Goal: Task Accomplishment & Management: Manage account settings

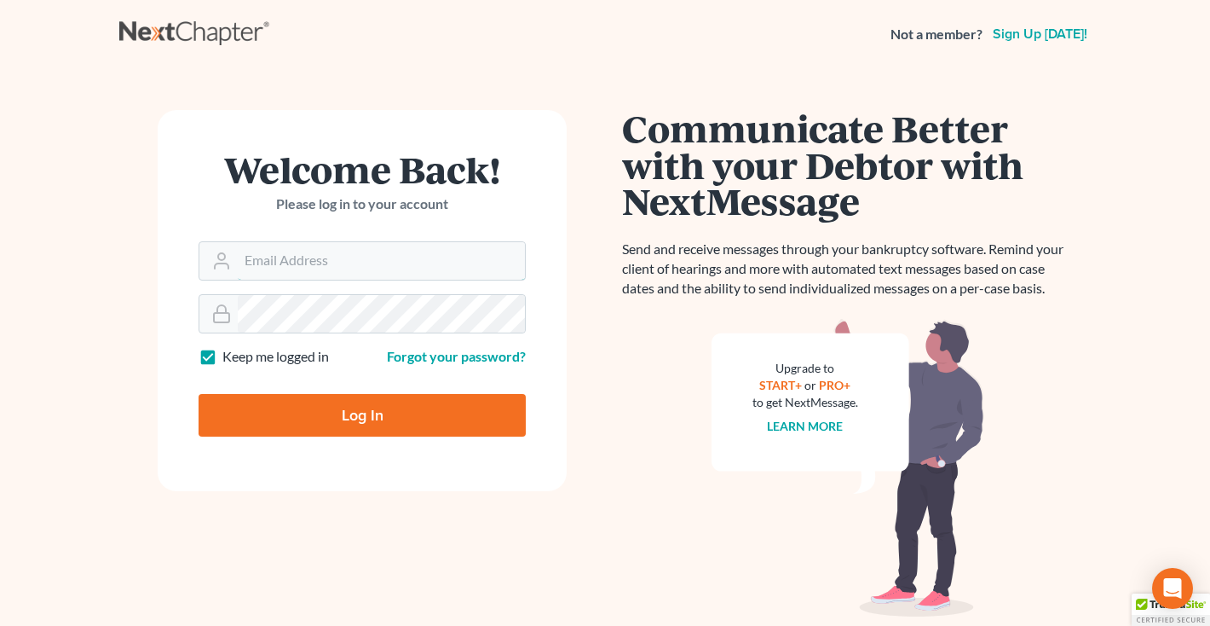
type input "[EMAIL_ADDRESS][DOMAIN_NAME]"
click at [322, 428] on input "Log In" at bounding box center [362, 415] width 327 height 43
type input "Thinking..."
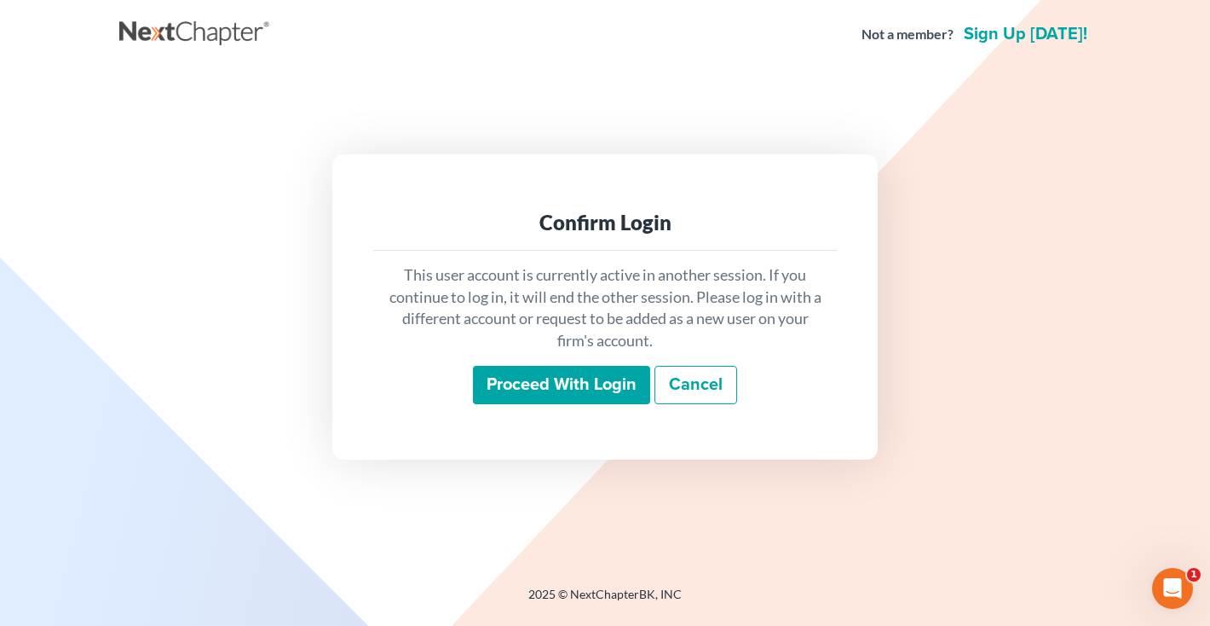
click at [516, 371] on input "Proceed with login" at bounding box center [561, 385] width 177 height 39
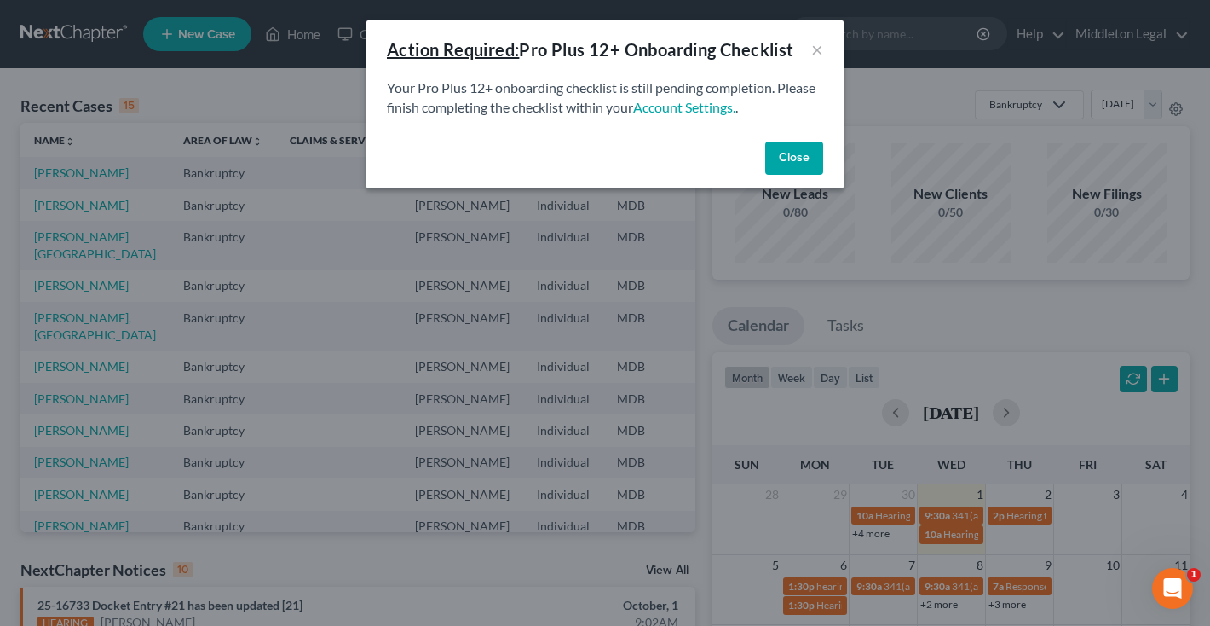
click at [801, 159] on button "Close" at bounding box center [794, 158] width 58 height 34
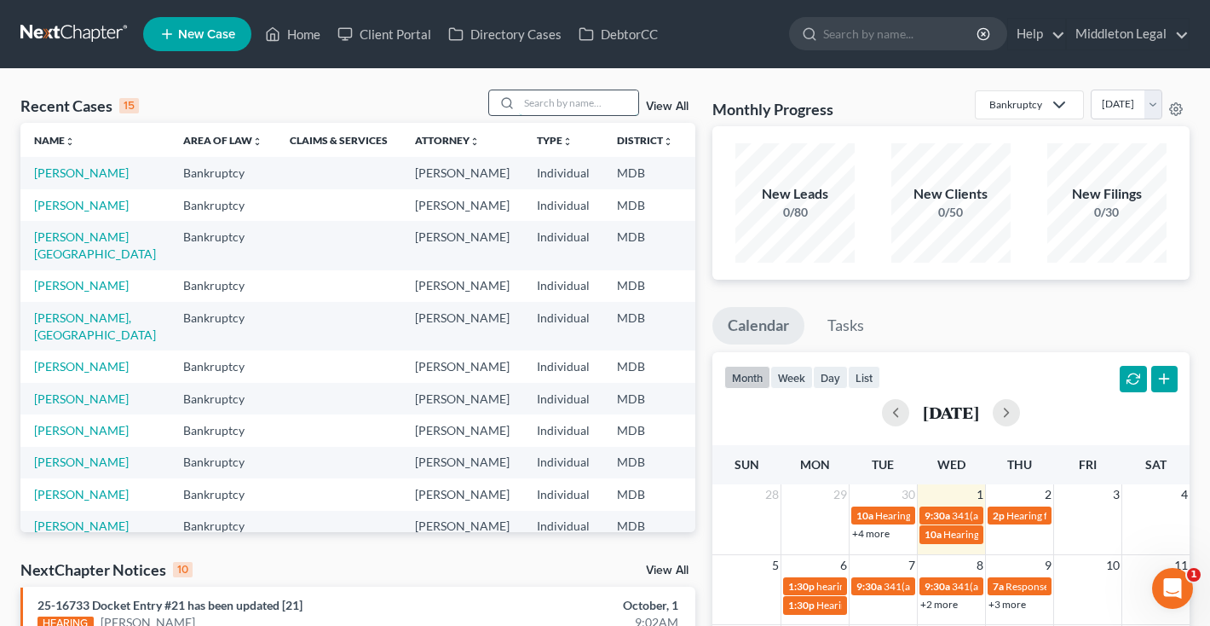
click at [616, 99] on input "search" at bounding box center [578, 102] width 119 height 25
type input "[PERSON_NAME]"
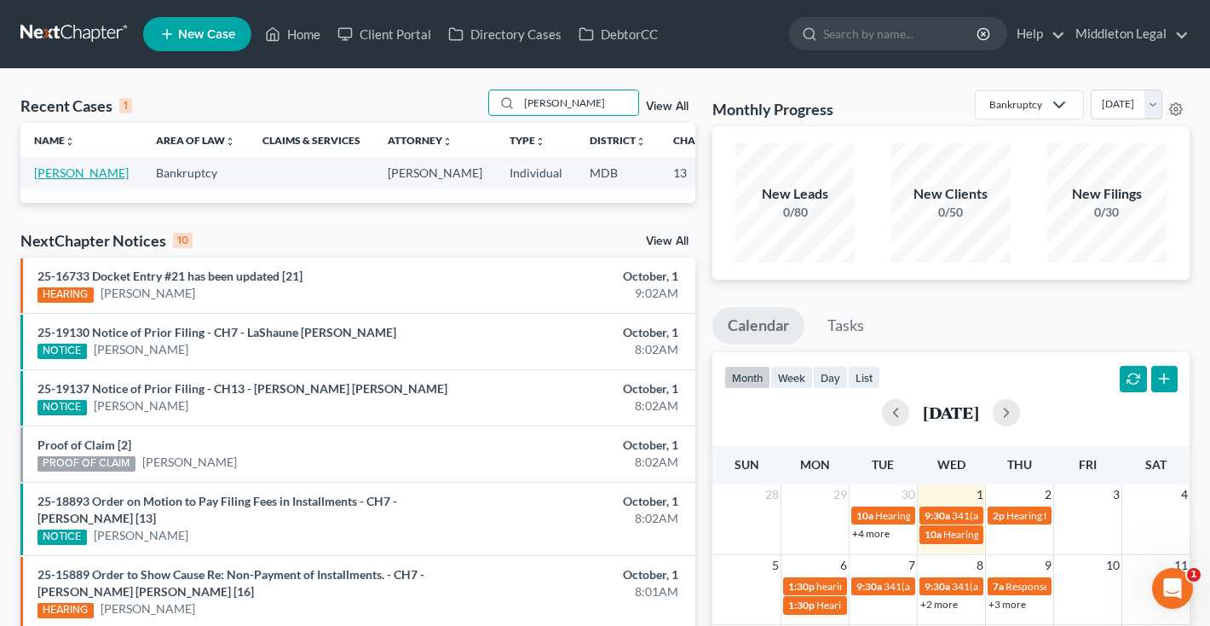
click at [52, 180] on link "[PERSON_NAME]" at bounding box center [81, 172] width 95 height 14
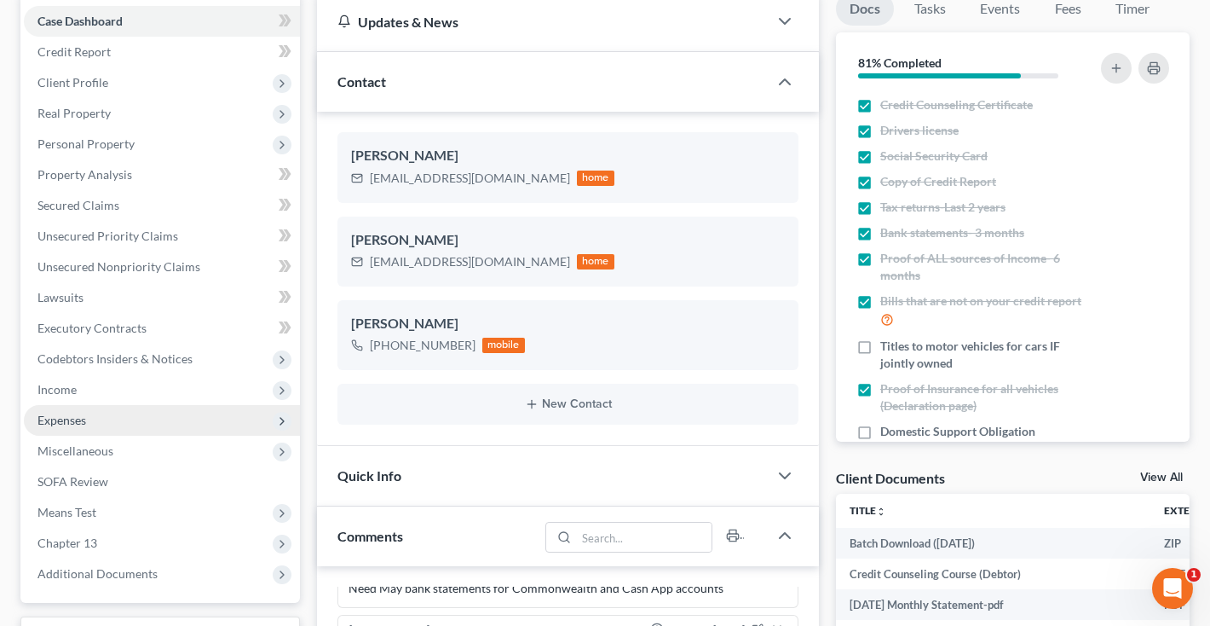
scroll to position [176, 0]
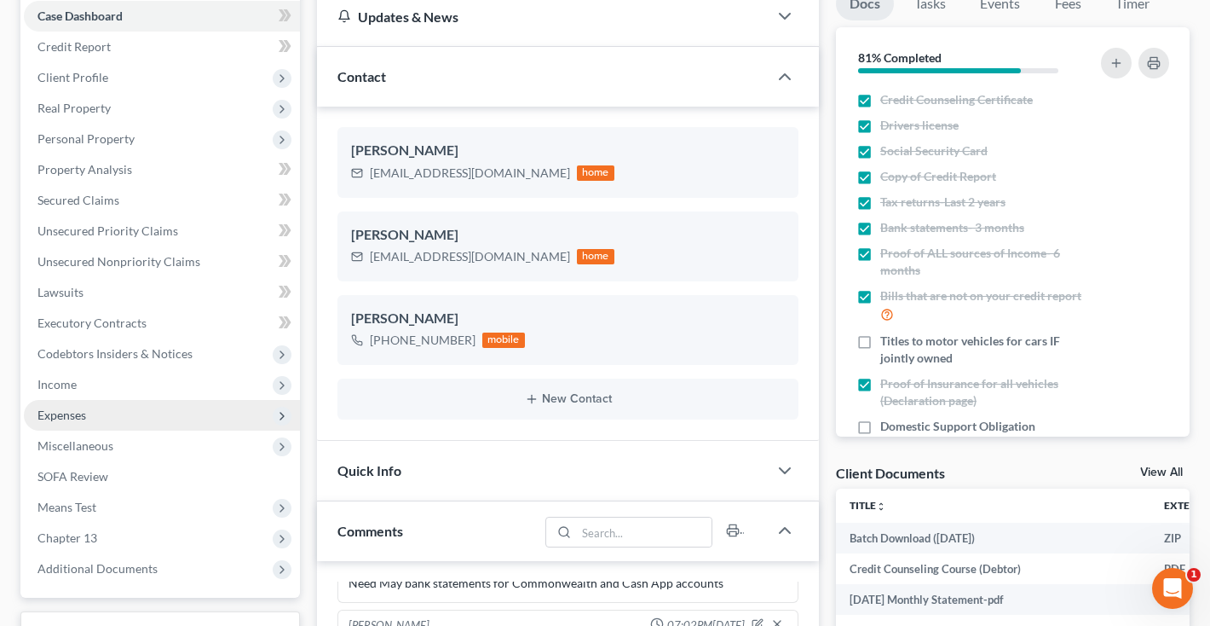
click at [70, 419] on span "Expenses" at bounding box center [62, 414] width 49 height 14
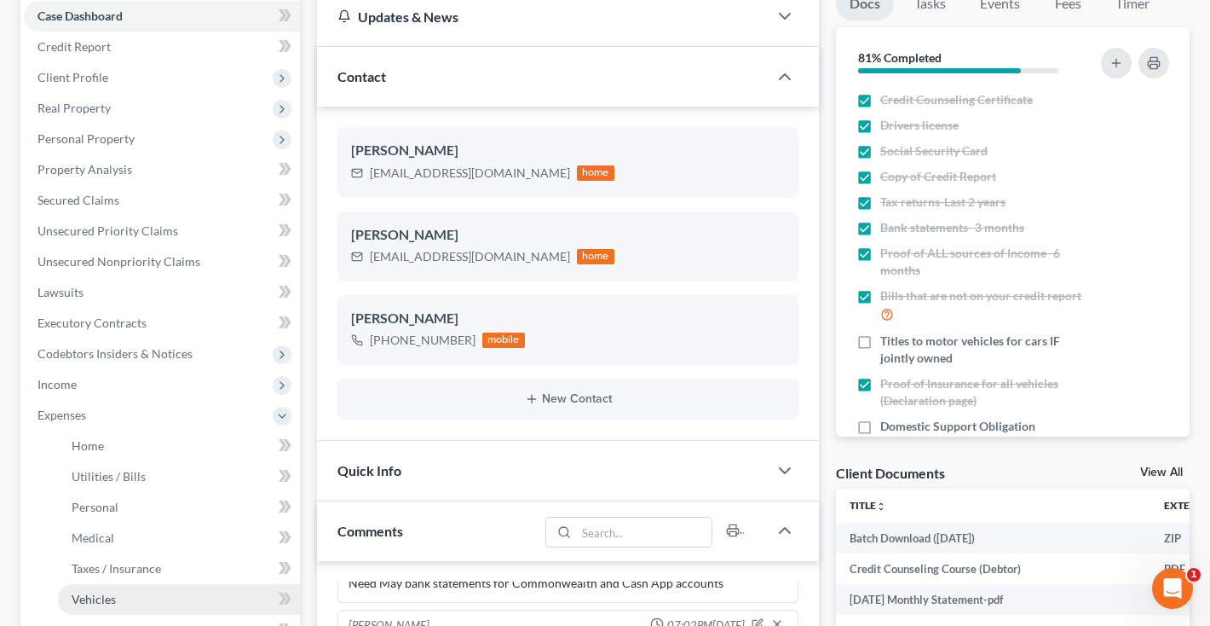
click at [92, 595] on span "Vehicles" at bounding box center [94, 599] width 44 height 14
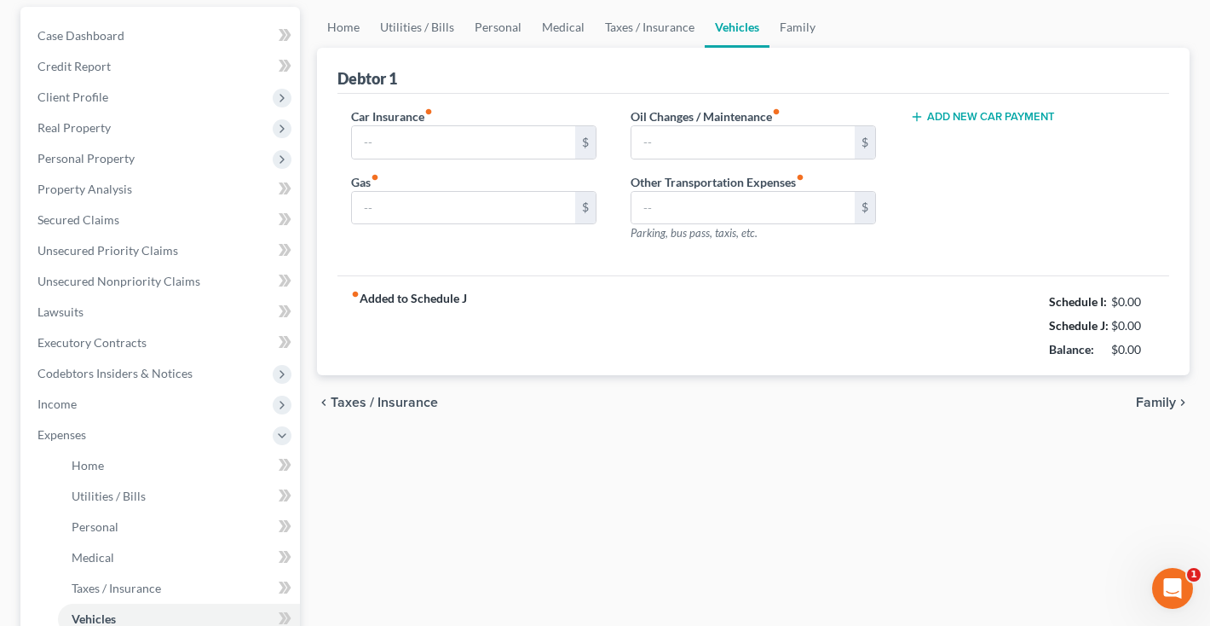
type input "250.00"
type input "180.00"
type input "30.00"
type input "0.00"
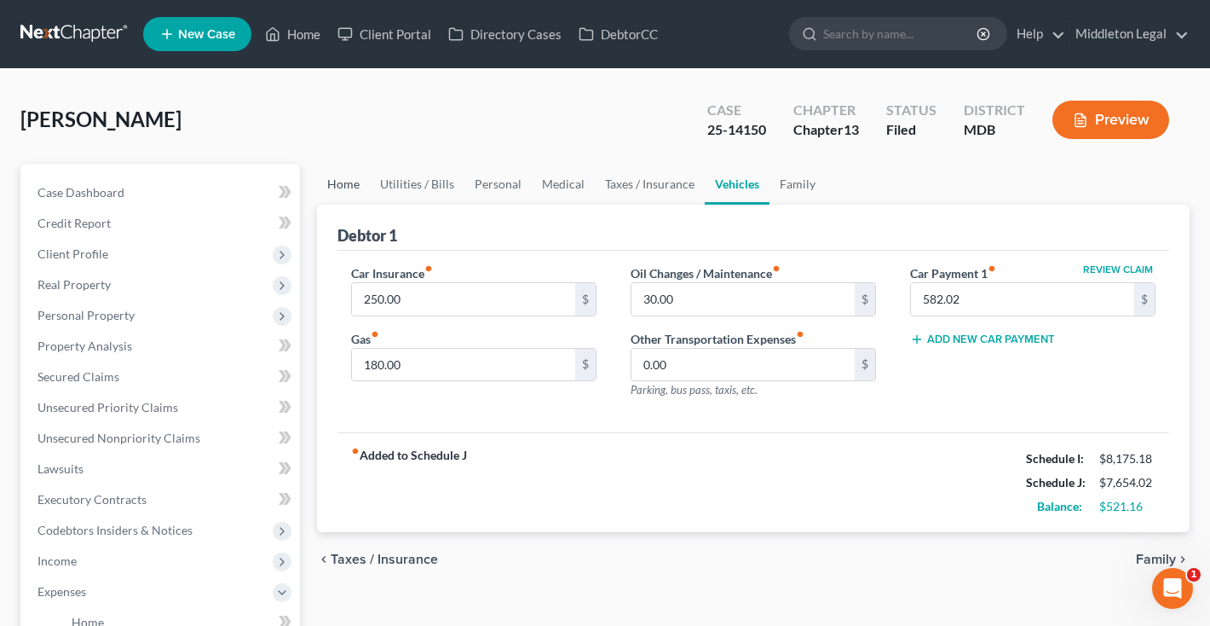
click at [354, 187] on link "Home" at bounding box center [343, 184] width 53 height 41
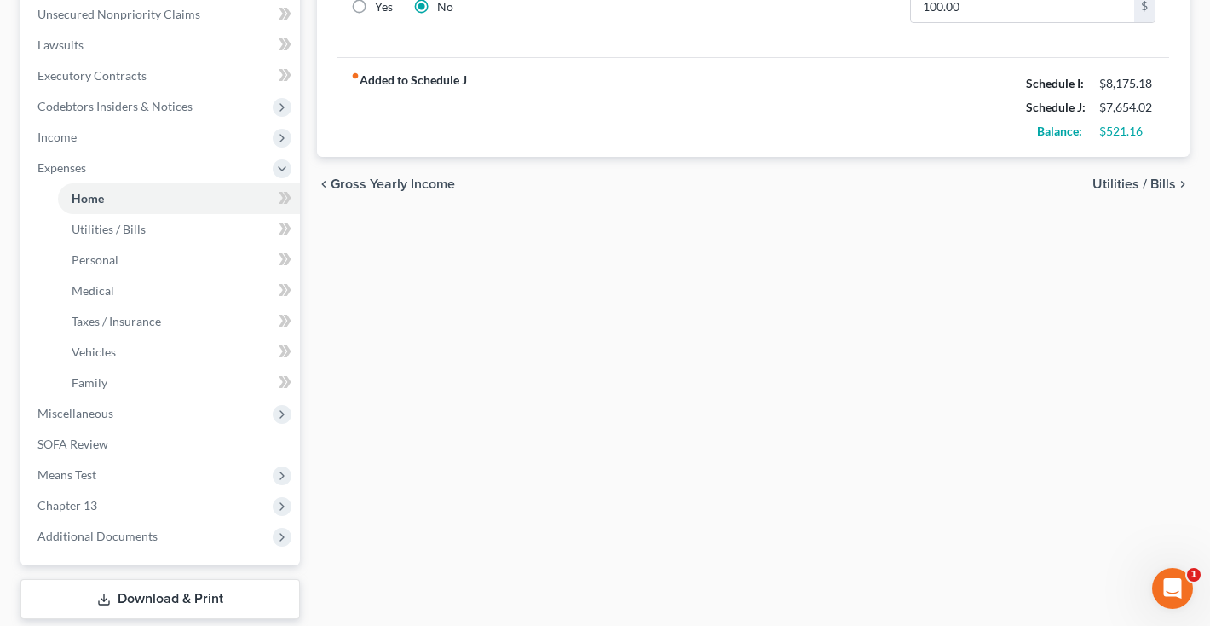
scroll to position [511, 0]
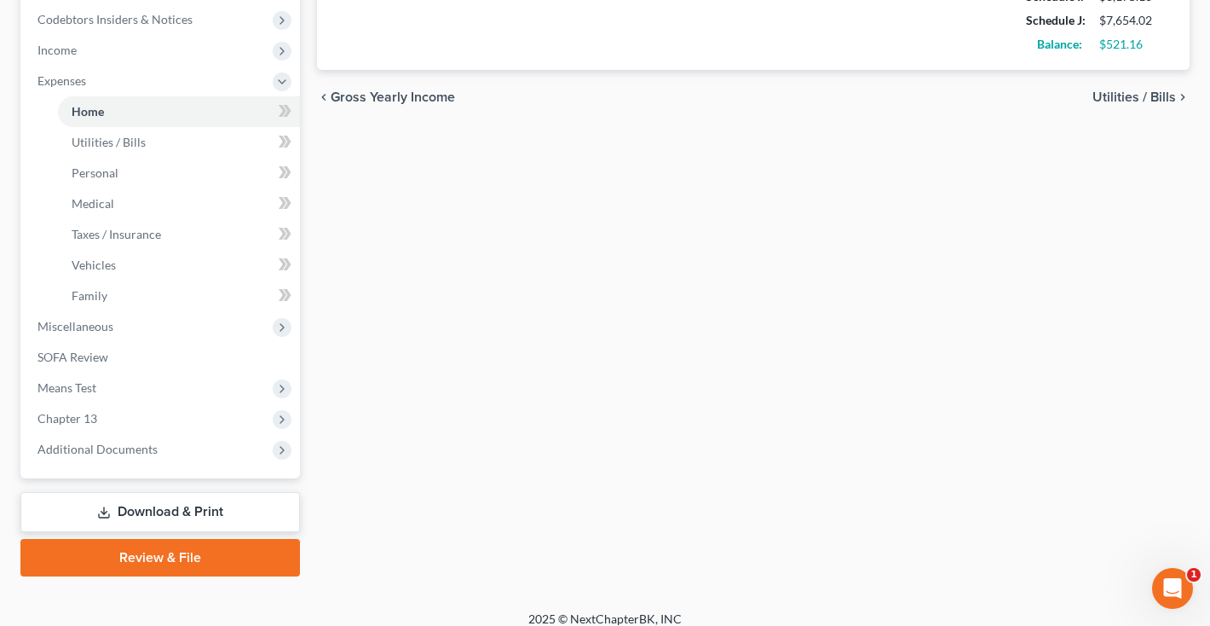
click at [147, 506] on link "Download & Print" at bounding box center [160, 512] width 280 height 40
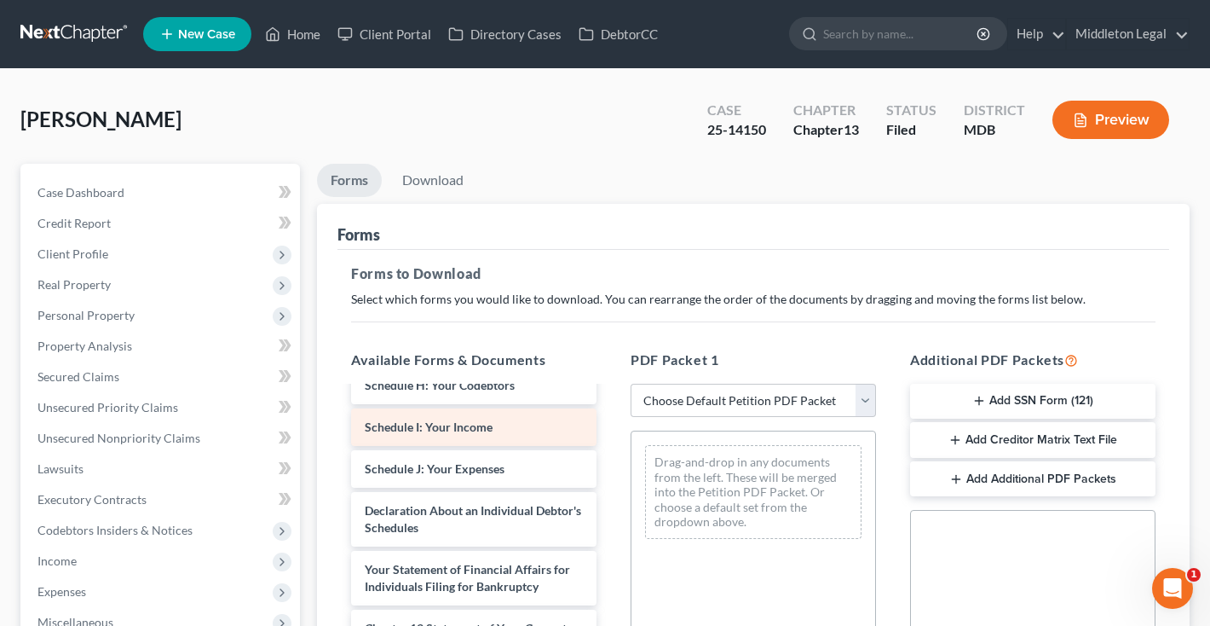
scroll to position [1866, 0]
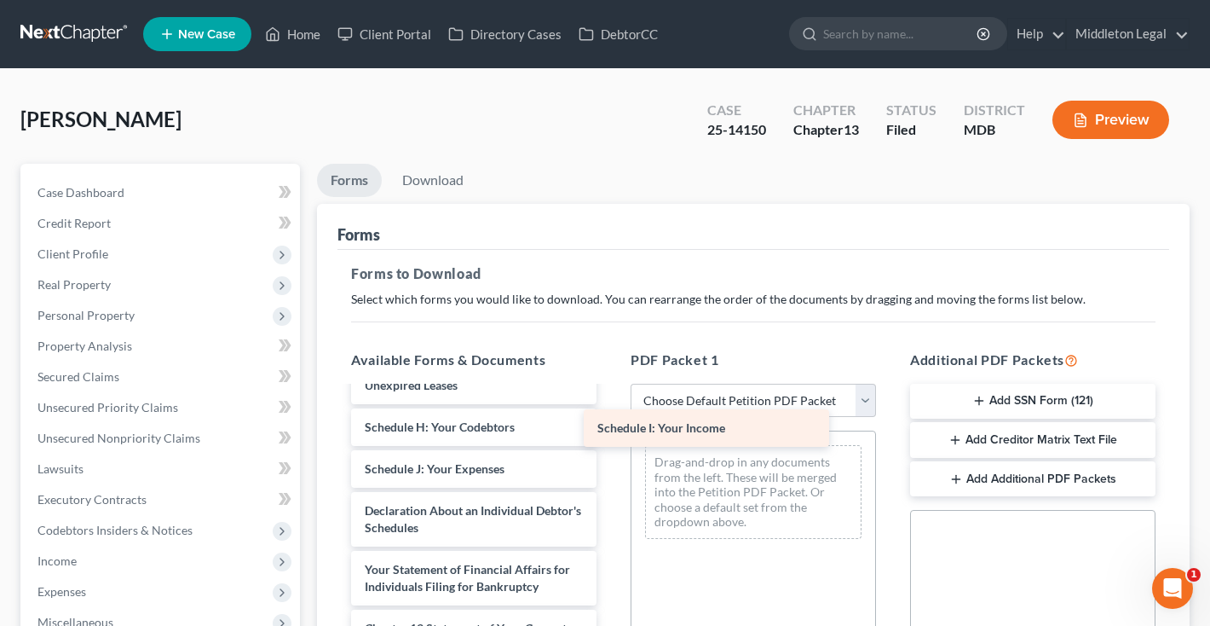
drag, startPoint x: 509, startPoint y: 430, endPoint x: 742, endPoint y: 431, distance: 233.5
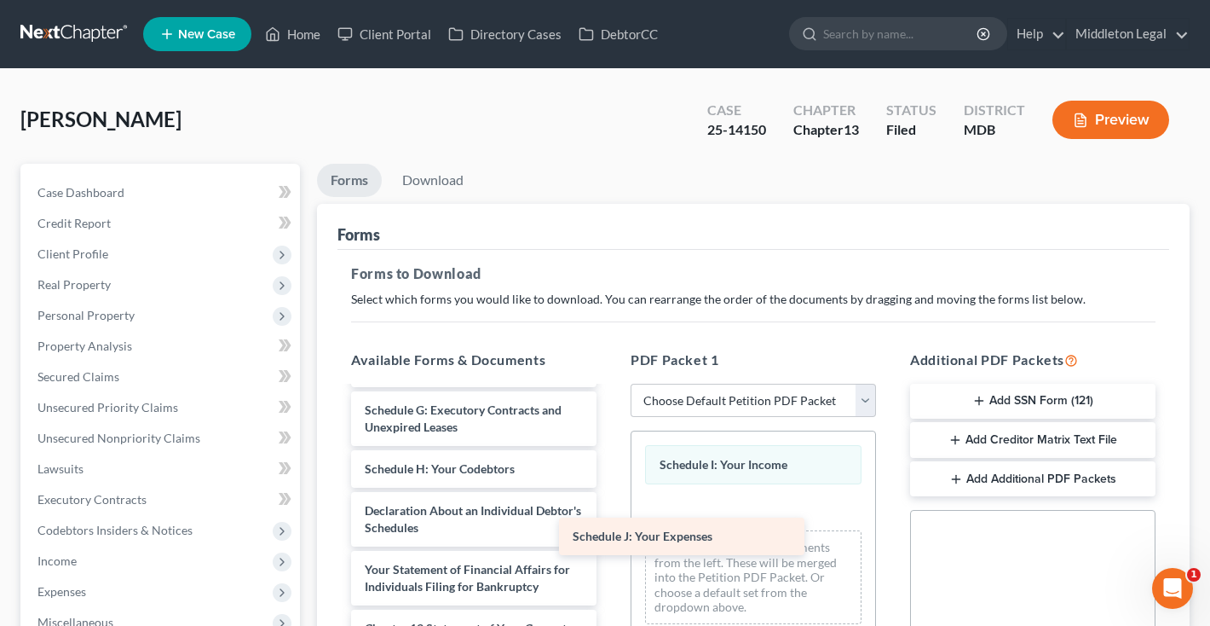
scroll to position [1824, 0]
drag, startPoint x: 496, startPoint y: 462, endPoint x: 702, endPoint y: 527, distance: 216.2
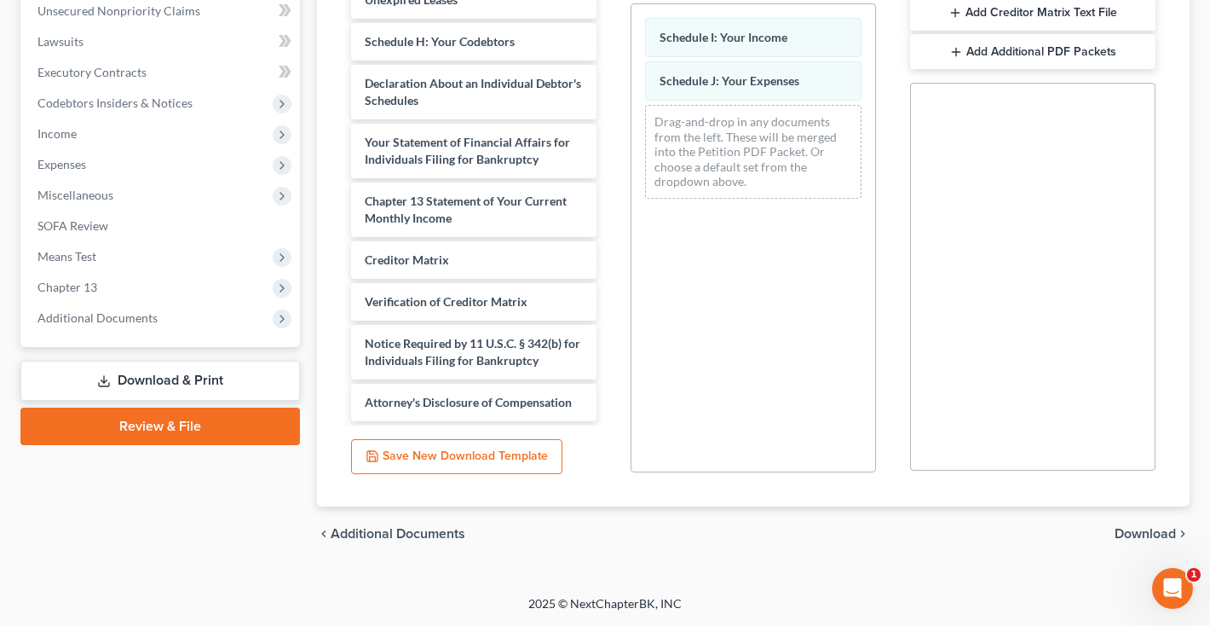
click at [1148, 539] on span "Download" at bounding box center [1145, 534] width 61 height 14
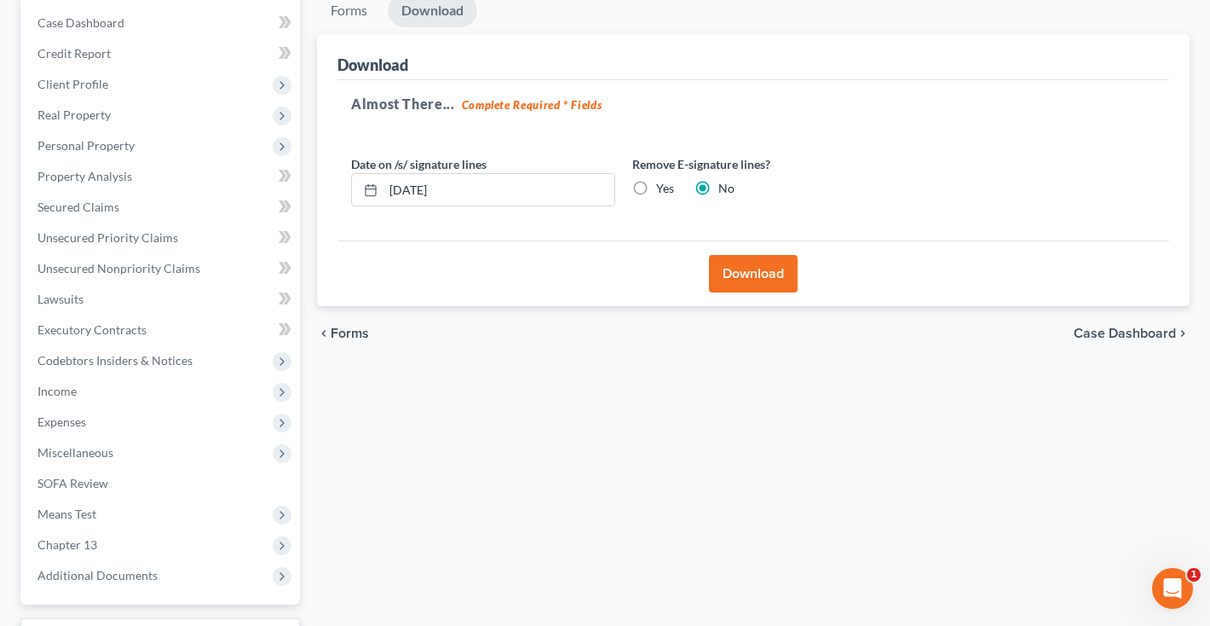
scroll to position [150, 0]
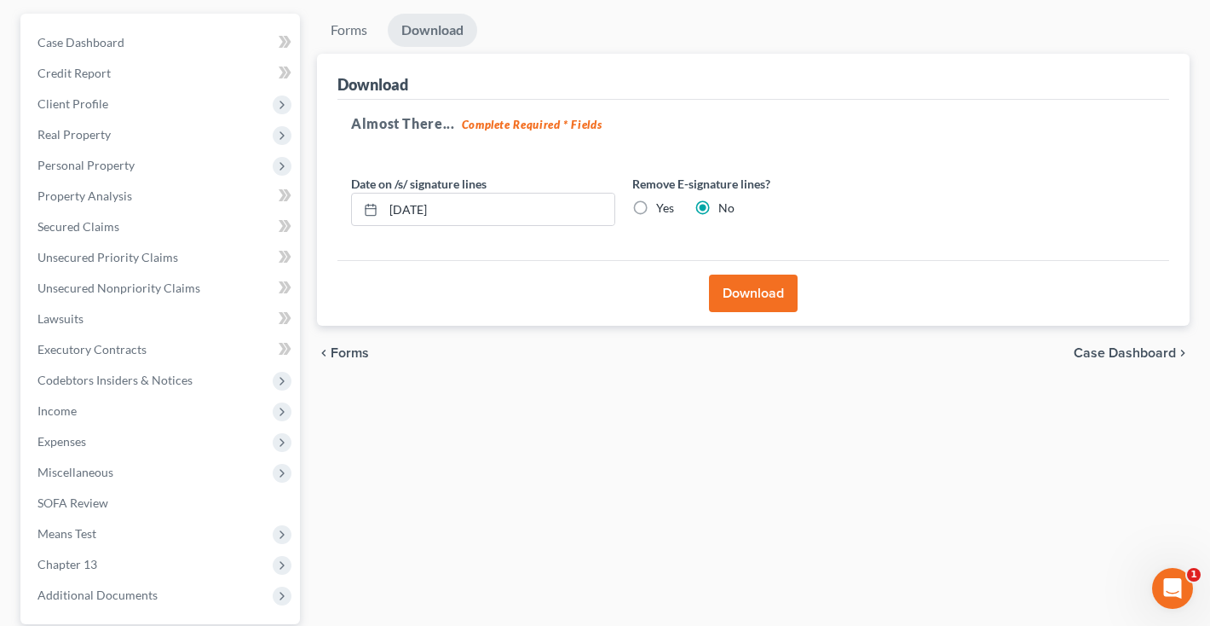
click at [737, 297] on button "Download" at bounding box center [753, 293] width 89 height 38
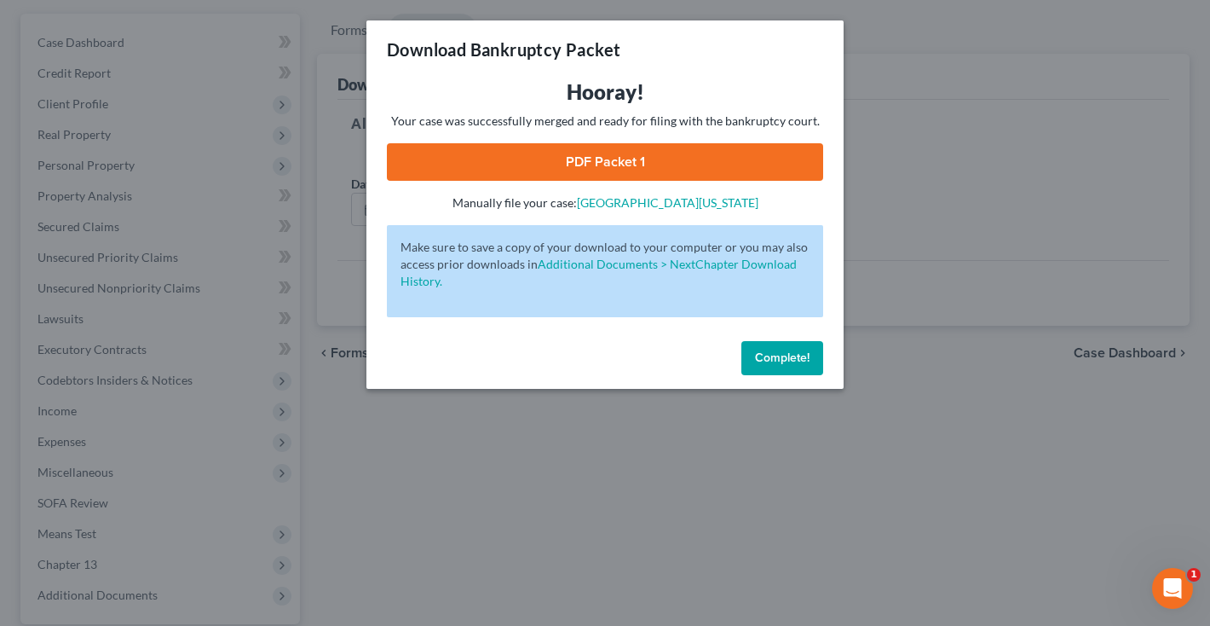
click at [662, 153] on link "PDF Packet 1" at bounding box center [605, 162] width 436 height 38
click at [782, 361] on span "Complete!" at bounding box center [782, 357] width 55 height 14
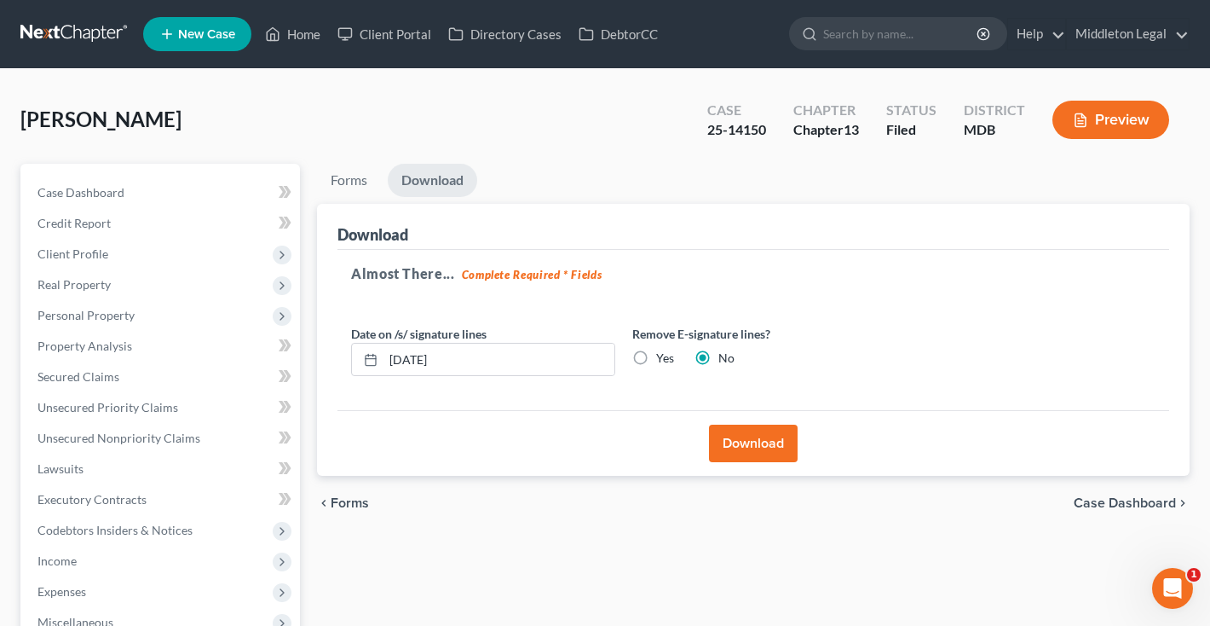
scroll to position [0, 0]
click at [59, 31] on link at bounding box center [74, 34] width 109 height 31
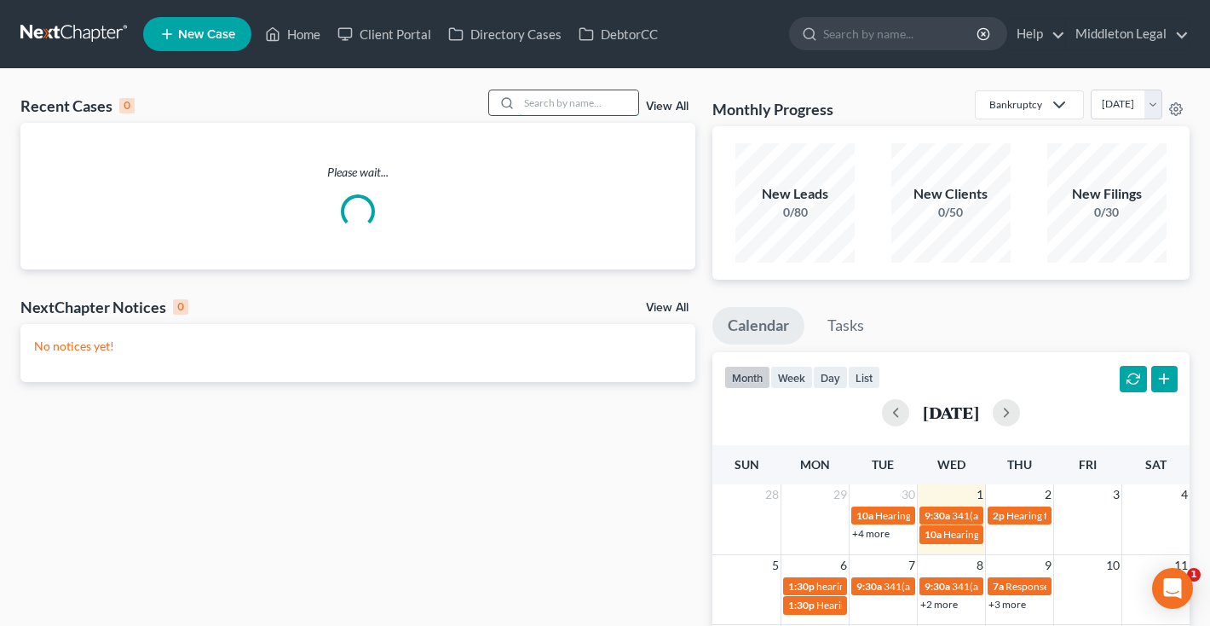
click at [547, 98] on input "search" at bounding box center [578, 102] width 119 height 25
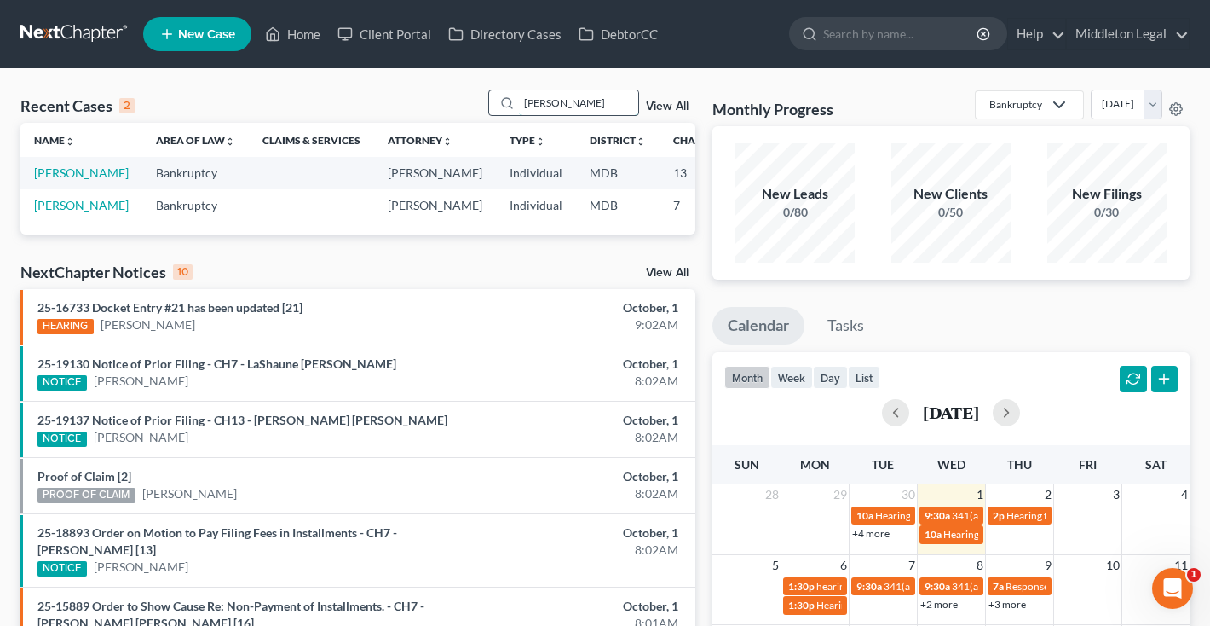
type input "Vega"
drag, startPoint x: 547, startPoint y: 98, endPoint x: 52, endPoint y: 204, distance: 506.4
click at [52, 180] on link "Vega, Marie Rosalie" at bounding box center [81, 172] width 95 height 14
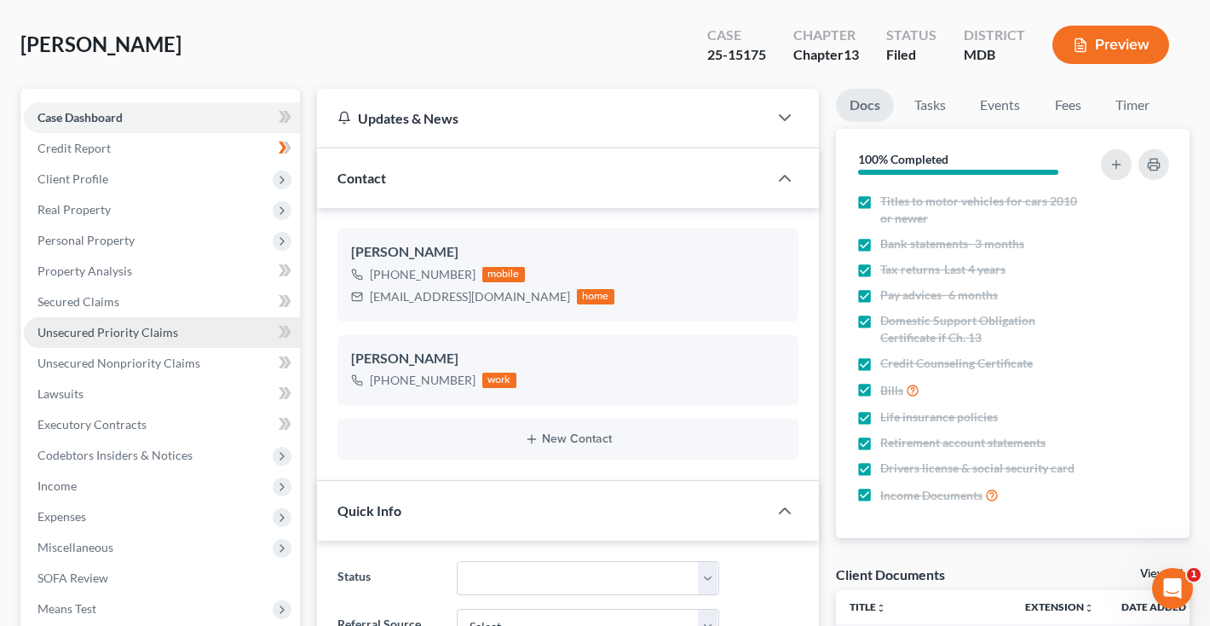
scroll to position [117, 0]
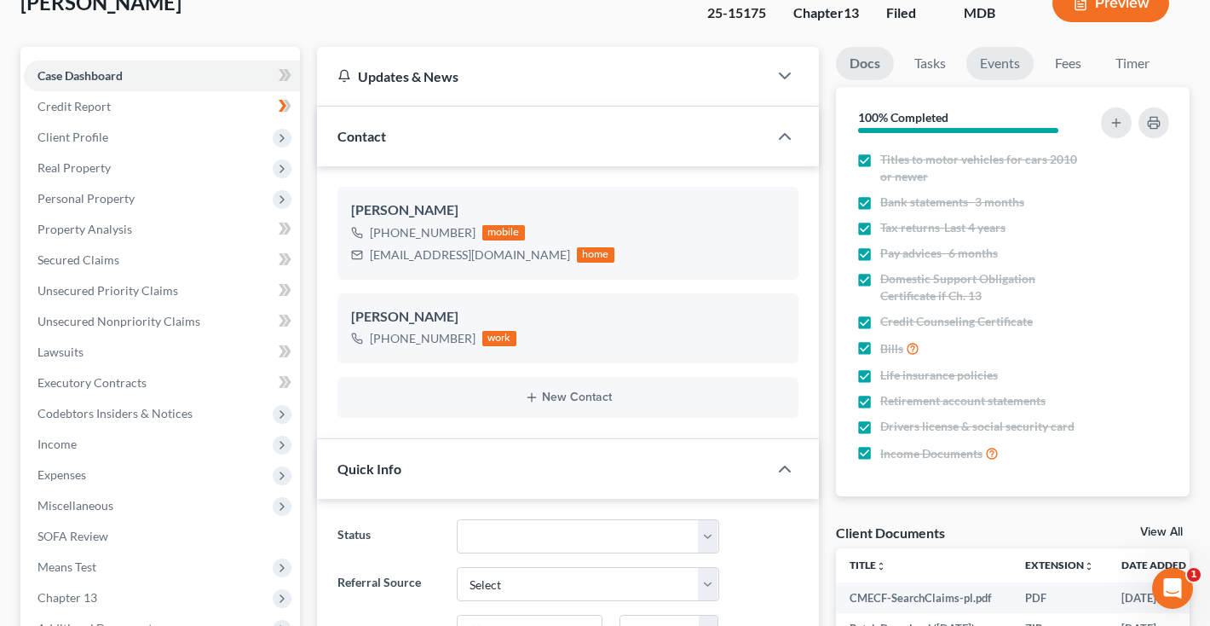
click at [999, 72] on link "Events" at bounding box center [1000, 63] width 67 height 33
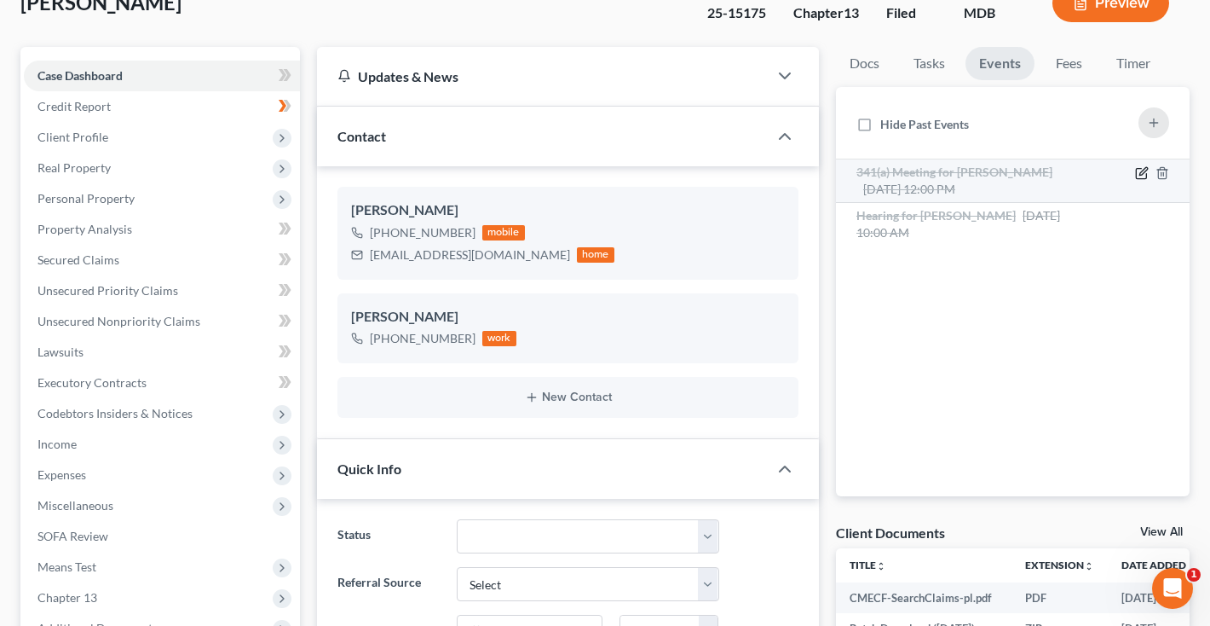
click at [1140, 171] on icon "button" at bounding box center [1142, 173] width 14 height 14
select select "Days"
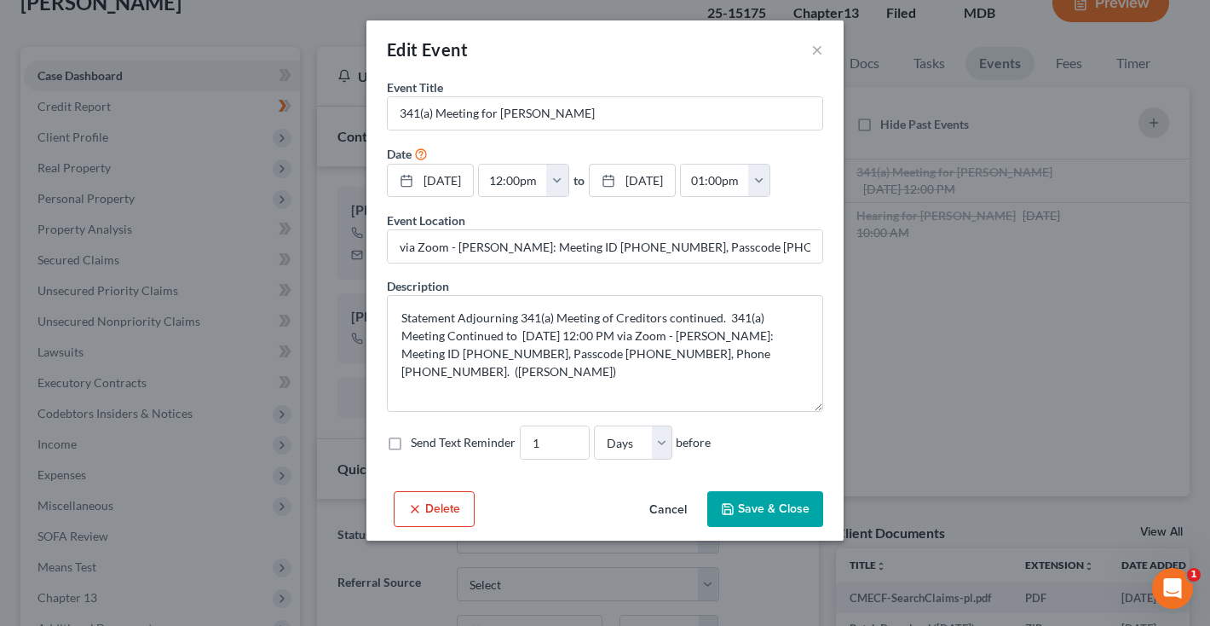
click at [678, 507] on button "Cancel" at bounding box center [668, 510] width 65 height 34
